Goal: Information Seeking & Learning: Learn about a topic

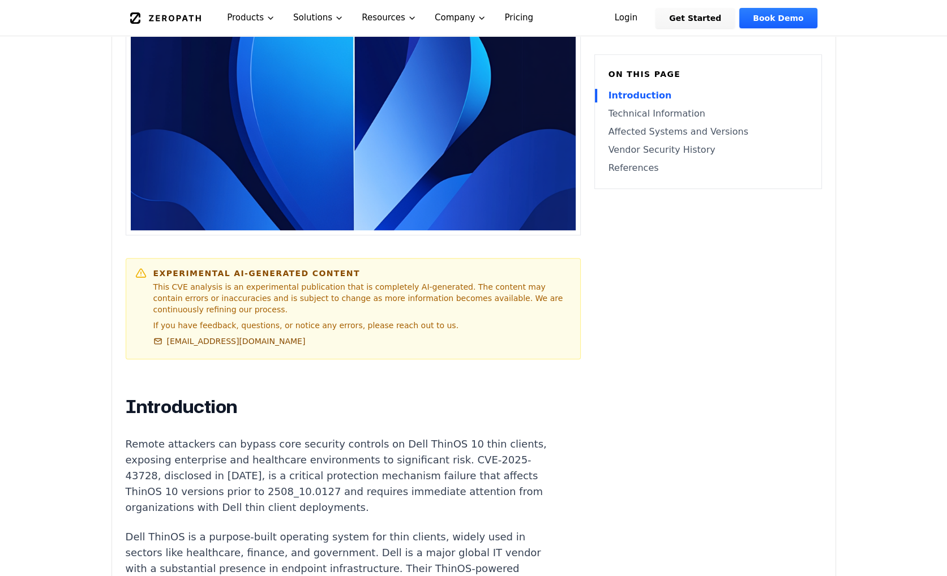
scroll to position [453, 0]
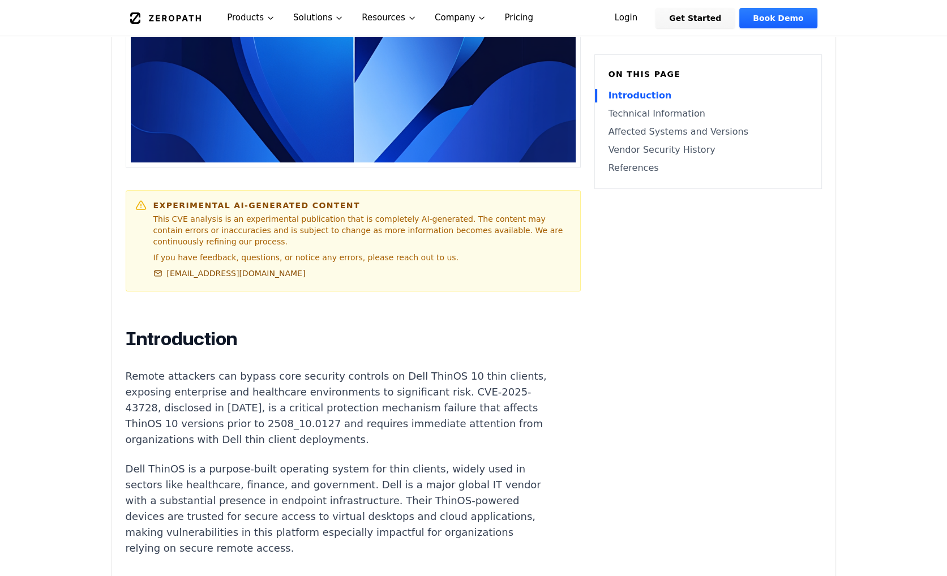
click at [138, 392] on p "Remote attackers can bypass core security controls on Dell ThinOS 10 thin clien…" at bounding box center [336, 408] width 421 height 79
click at [130, 395] on p "Remote attackers can bypass core security controls on Dell ThinOS 10 thin clien…" at bounding box center [336, 408] width 421 height 79
drag, startPoint x: 127, startPoint y: 393, endPoint x: 200, endPoint y: 392, distance: 72.5
click at [200, 392] on p "Remote attackers can bypass core security controls on Dell ThinOS 10 thin clien…" at bounding box center [336, 408] width 421 height 79
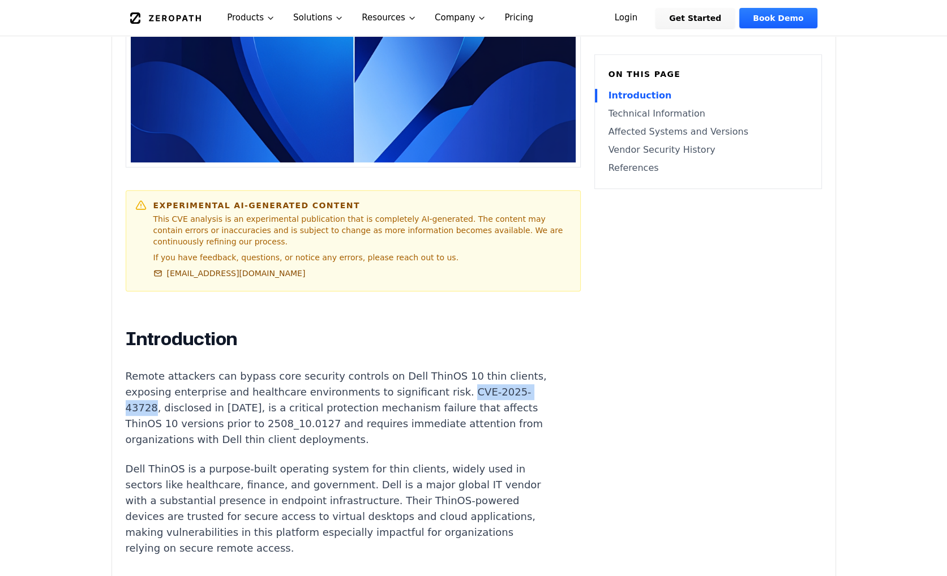
copy p "CVE-2025-43728"
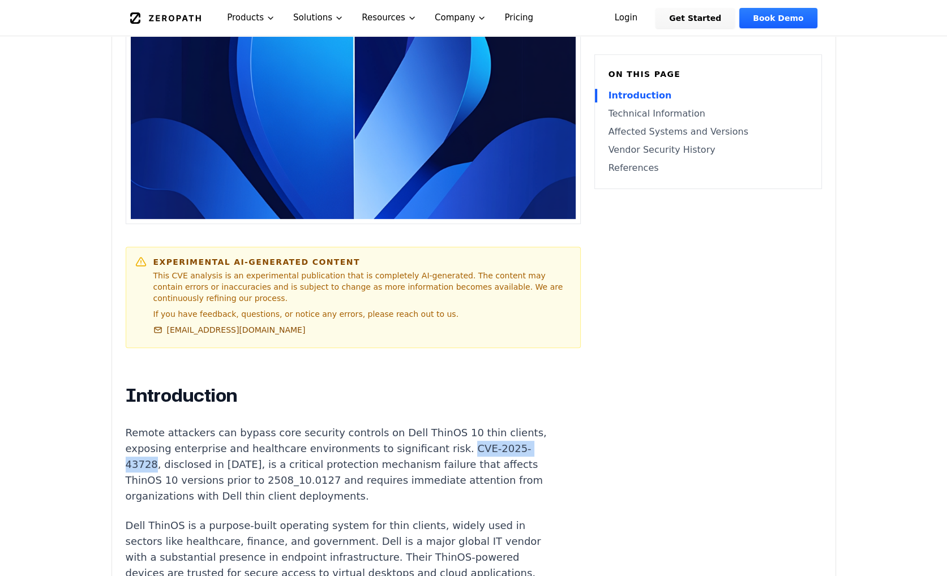
scroll to position [57, 0]
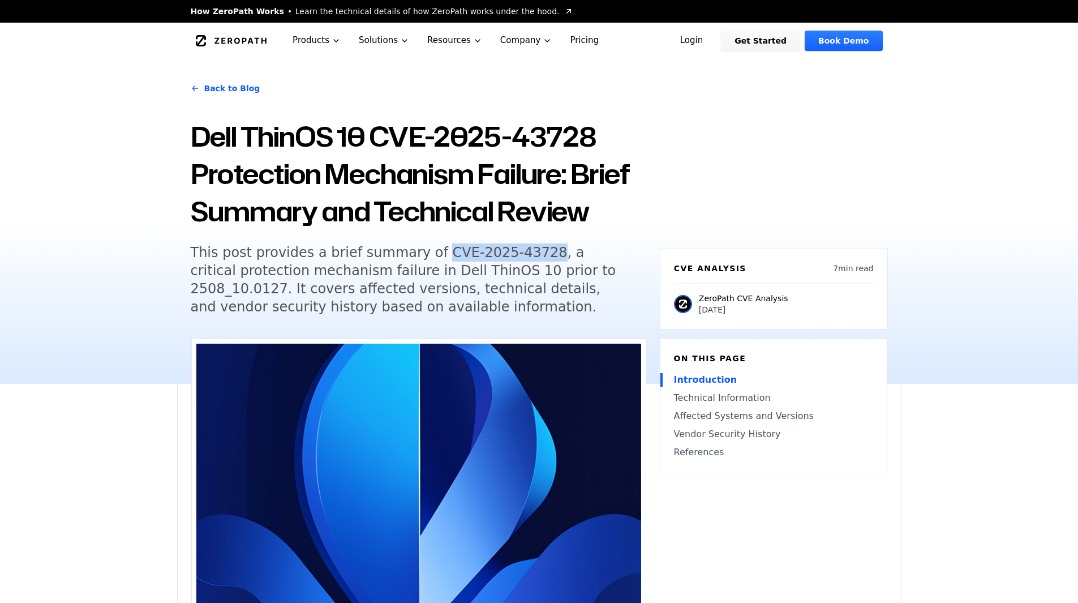
drag, startPoint x: 421, startPoint y: 254, endPoint x: 519, endPoint y: 254, distance: 97.9
click at [519, 254] on h5 "This post provides a brief summary of CVE-2025-43728, a critical protection mec…" at bounding box center [408, 279] width 435 height 72
click at [282, 251] on h5 "This post provides a brief summary of CVE-2025-43728, a critical protection mec…" at bounding box center [408, 279] width 435 height 72
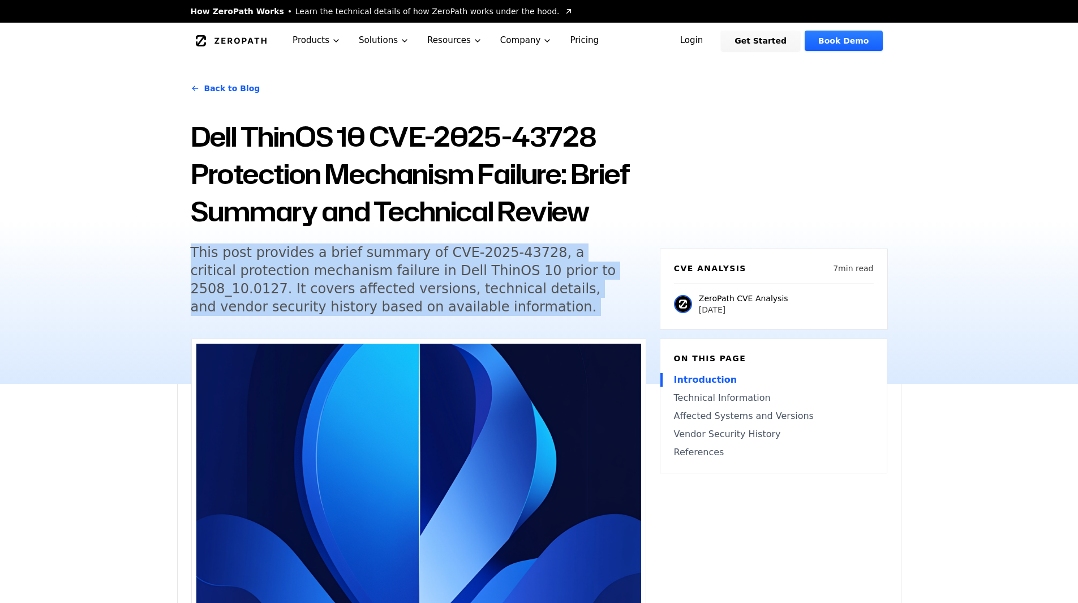
click at [282, 251] on h5 "This post provides a brief summary of CVE-2025-43728, a critical protection mec…" at bounding box center [408, 279] width 435 height 72
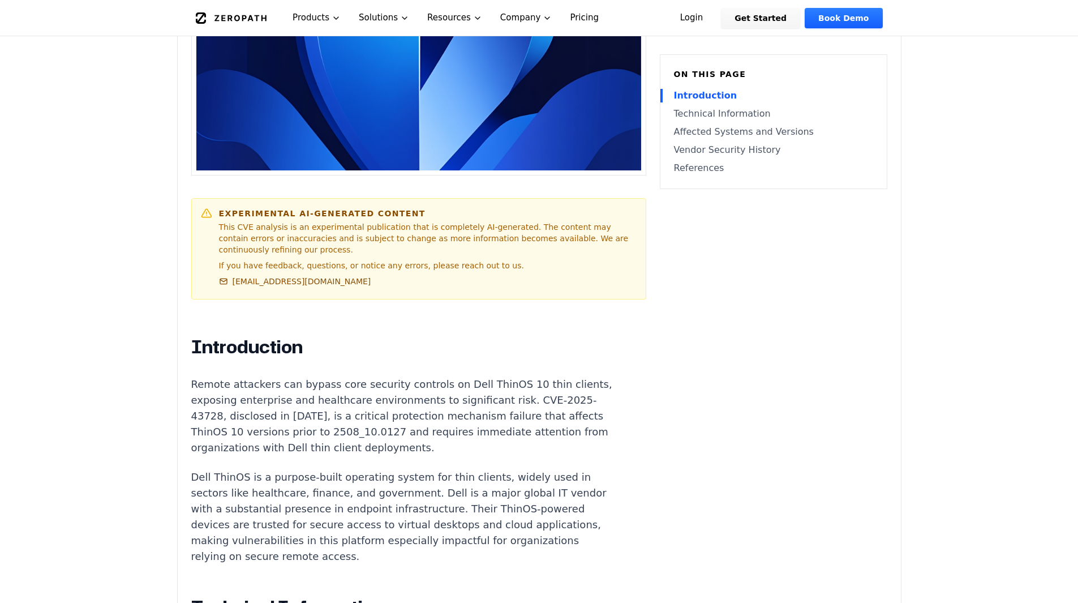
scroll to position [453, 0]
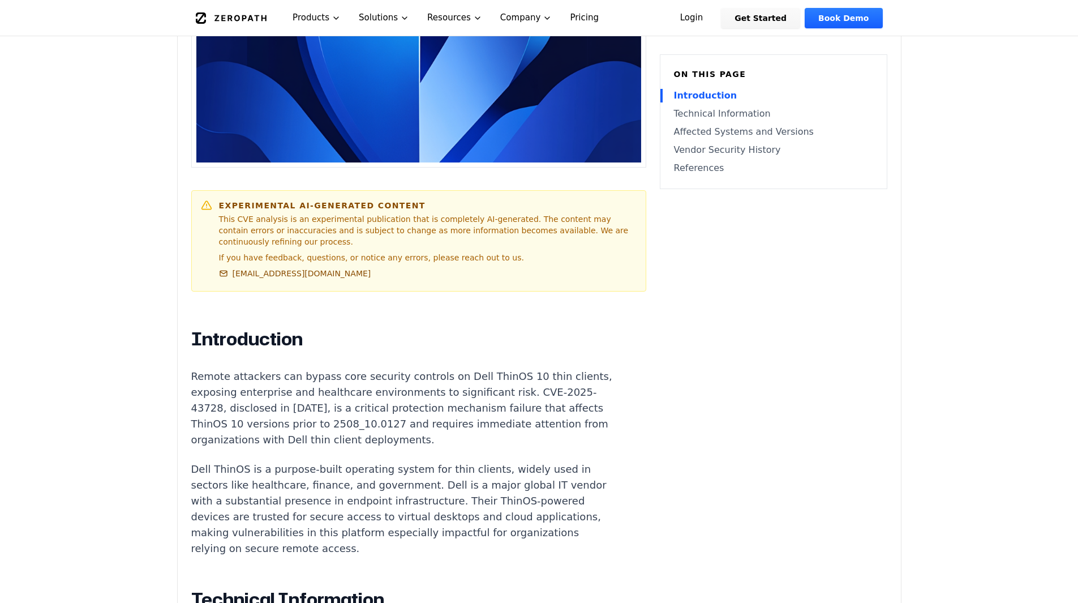
click at [281, 229] on p "This CVE analysis is an experimental publication that is completely AI-generate…" at bounding box center [428, 230] width 418 height 34
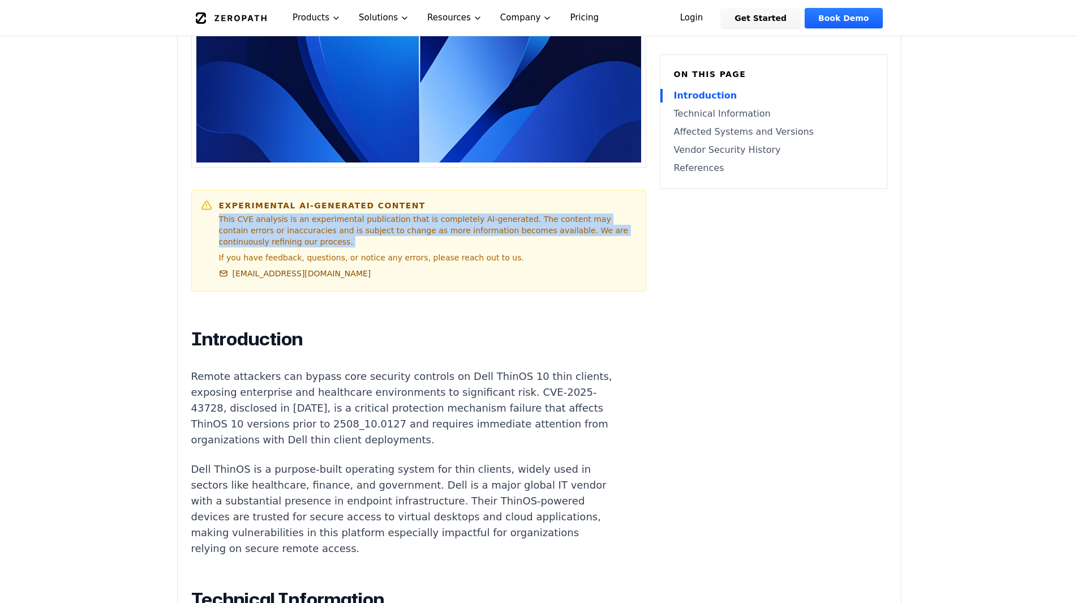
click at [281, 229] on p "This CVE analysis is an experimental publication that is completely AI-generate…" at bounding box center [428, 230] width 418 height 34
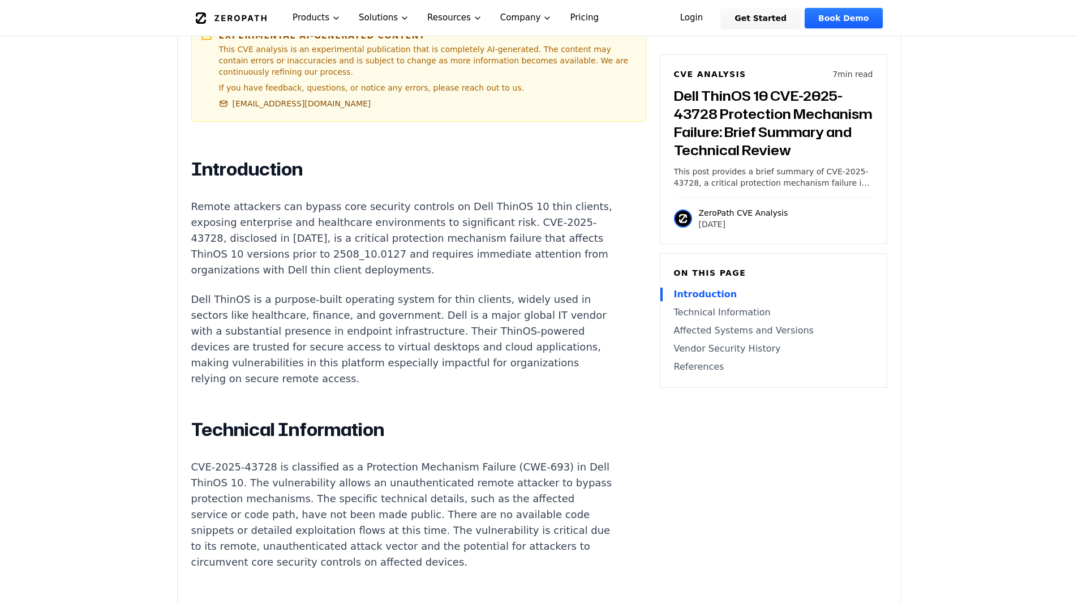
click at [229, 209] on p "Remote attackers can bypass core security controls on Dell ThinOS 10 thin clien…" at bounding box center [401, 238] width 421 height 79
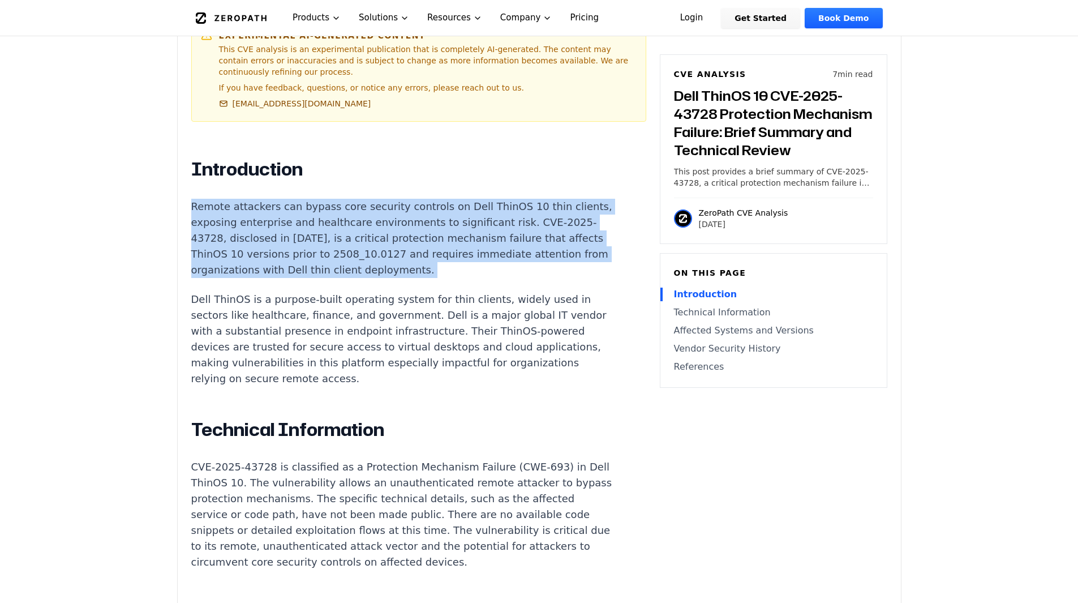
click at [229, 209] on p "Remote attackers can bypass core security controls on Dell ThinOS 10 thin clien…" at bounding box center [401, 238] width 421 height 79
